Goal: Transaction & Acquisition: Purchase product/service

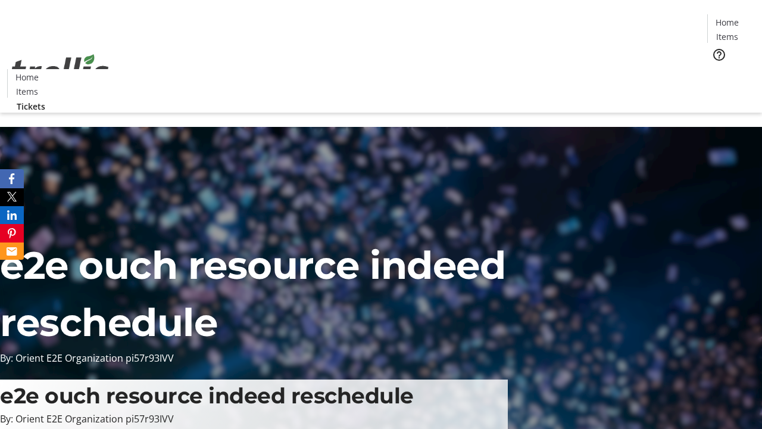
click at [717, 69] on span "Tickets" at bounding box center [731, 75] width 29 height 13
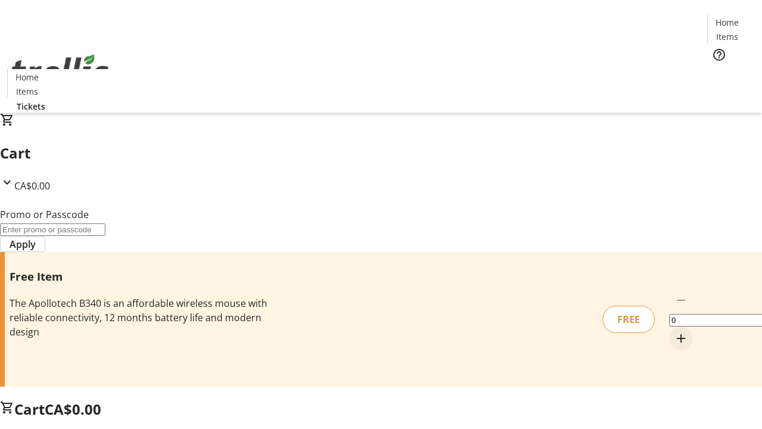
click at [674, 331] on mat-icon "Increment by one" at bounding box center [681, 338] width 14 height 14
type input "1"
